Goal: Transaction & Acquisition: Obtain resource

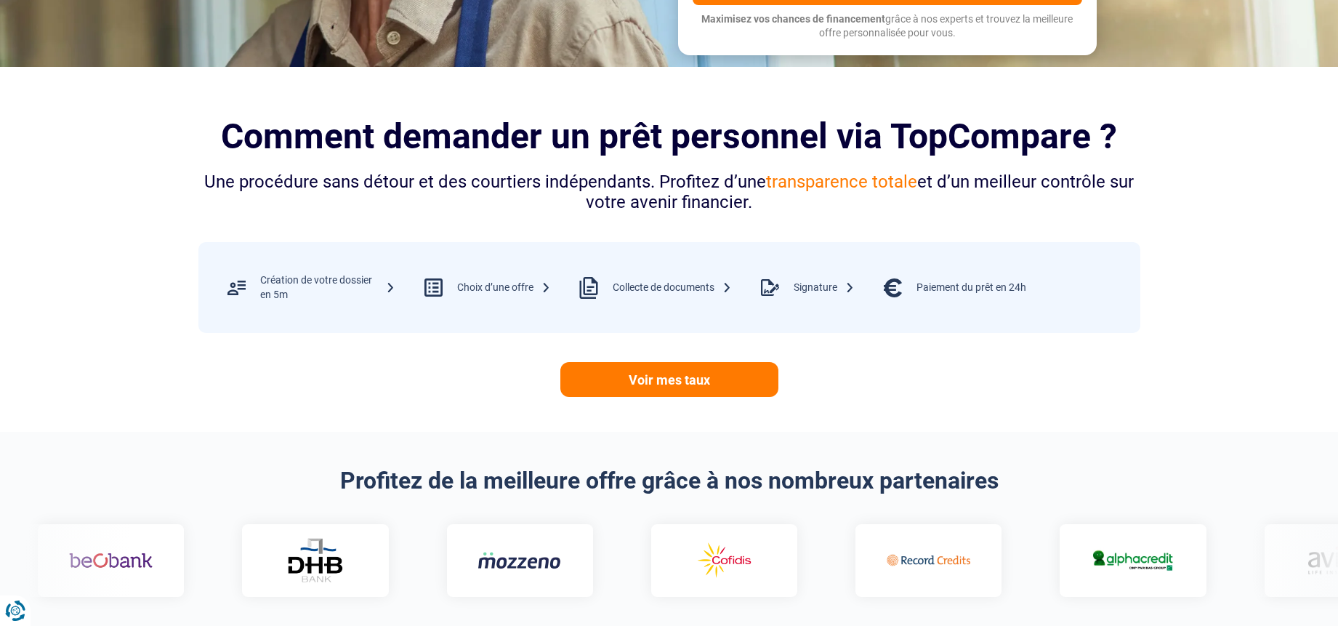
scroll to position [509, 0]
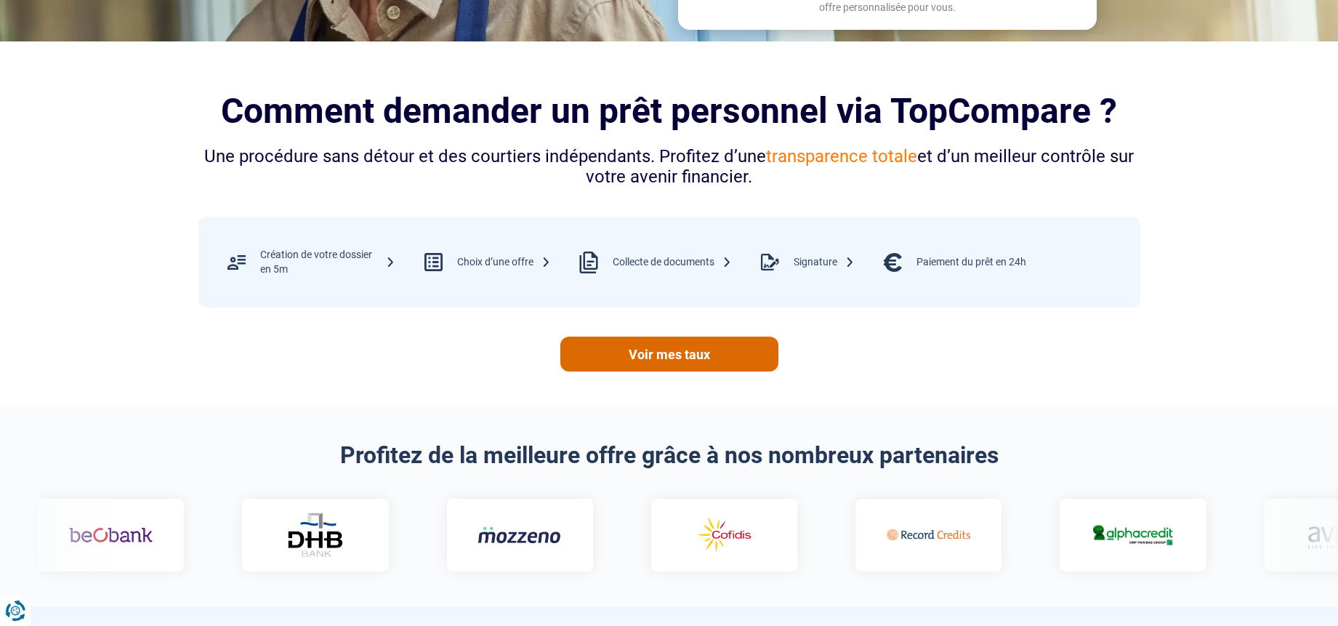
click at [684, 355] on link "Voir mes taux" at bounding box center [669, 353] width 218 height 35
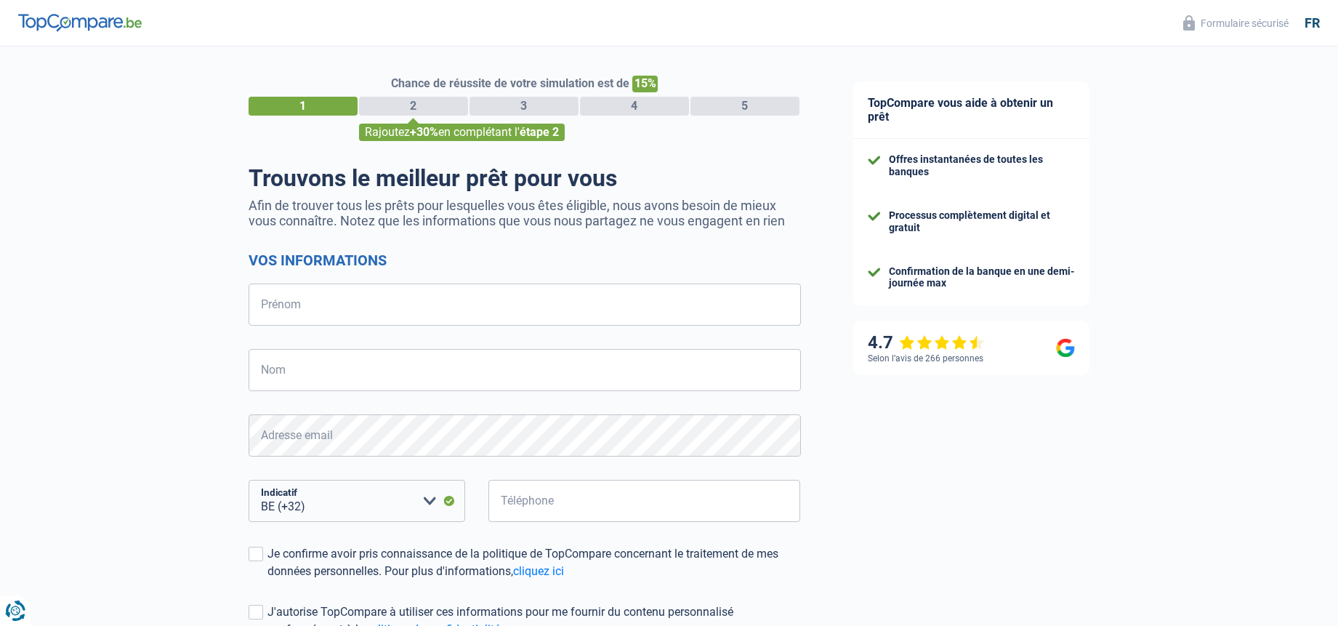
select select "32"
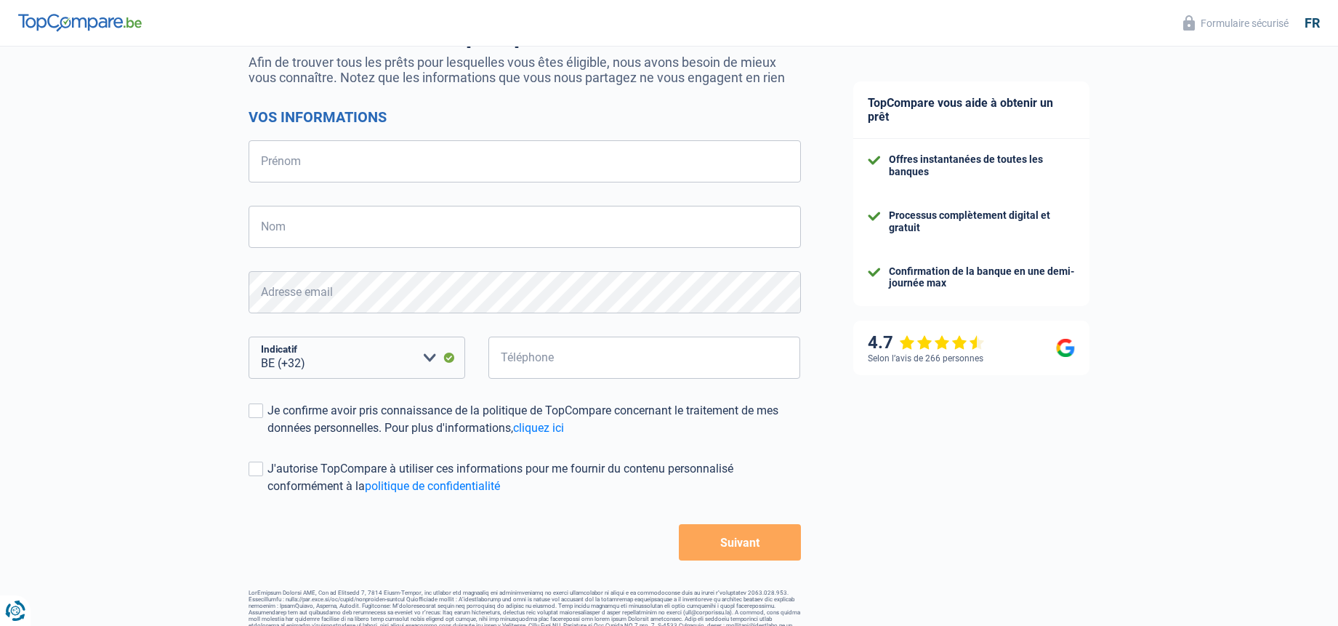
scroll to position [163, 0]
